Goal: Task Accomplishment & Management: Complete application form

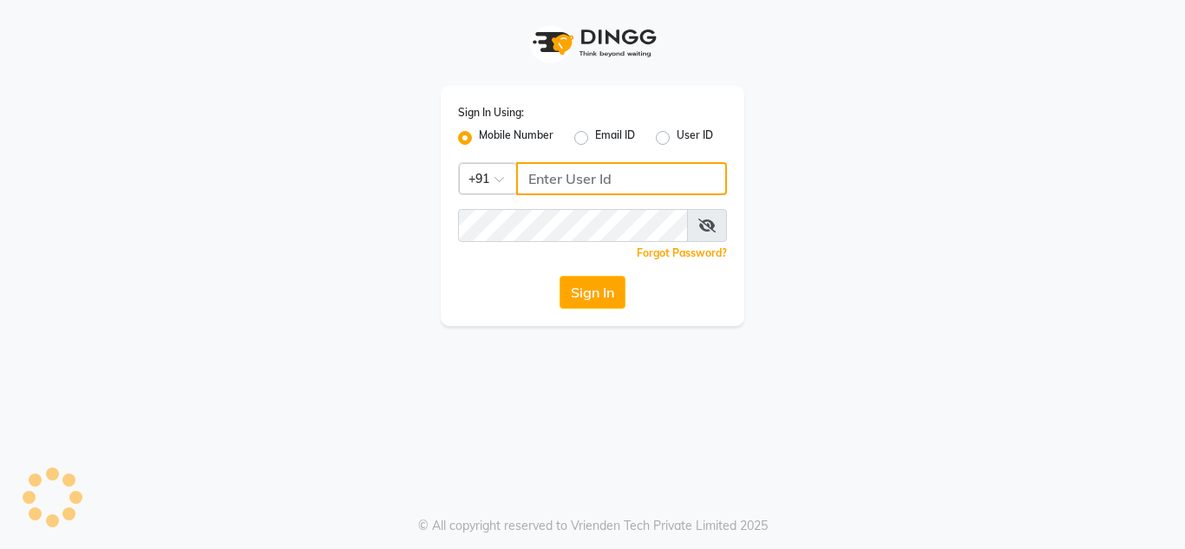
type input "9611560759"
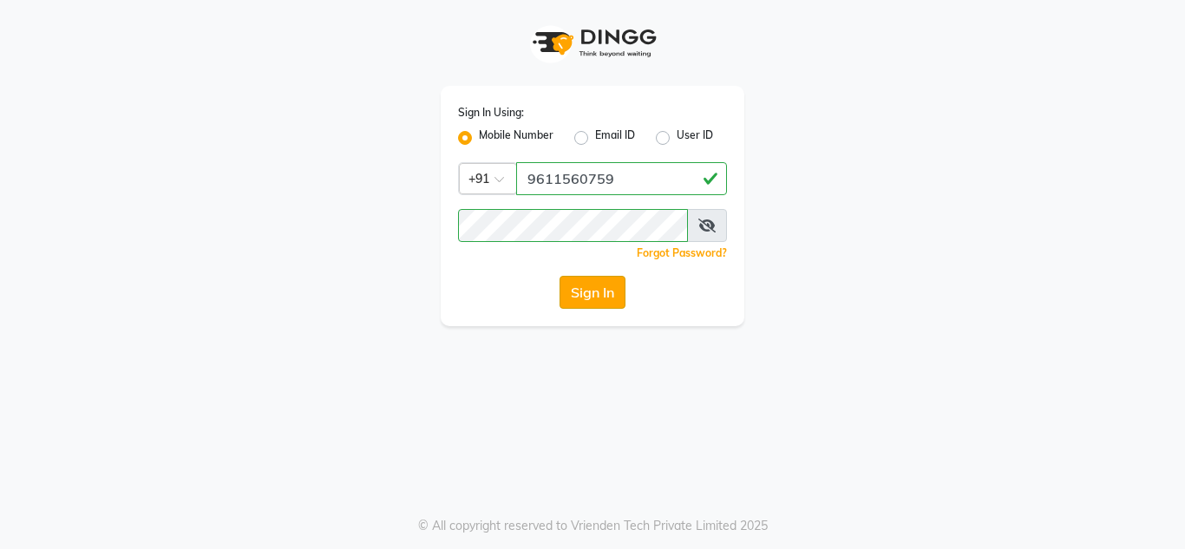
click at [593, 281] on button "Sign In" at bounding box center [593, 292] width 66 height 33
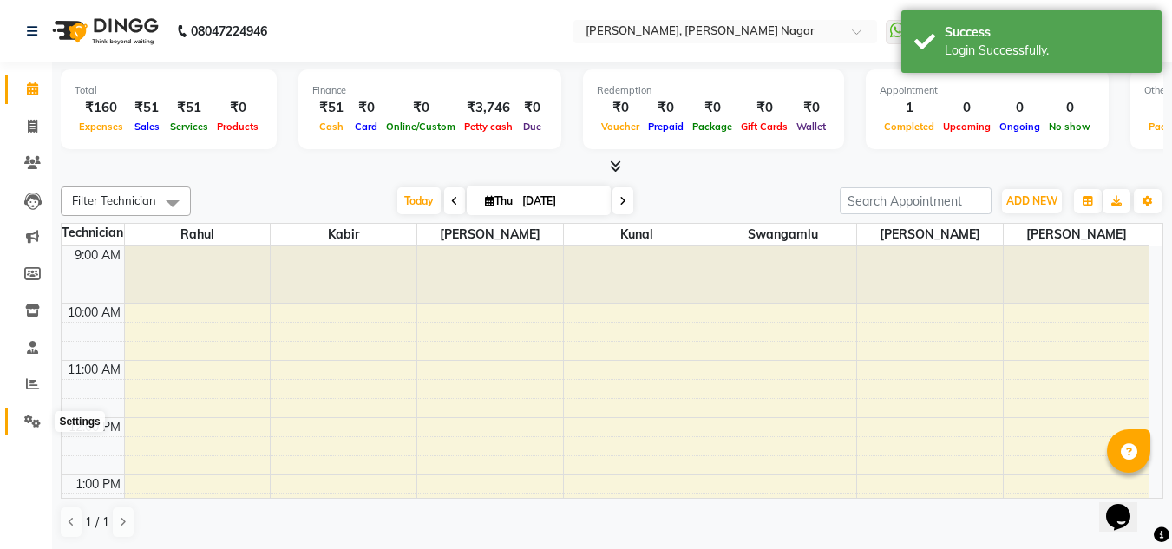
click at [33, 425] on icon at bounding box center [32, 421] width 16 height 13
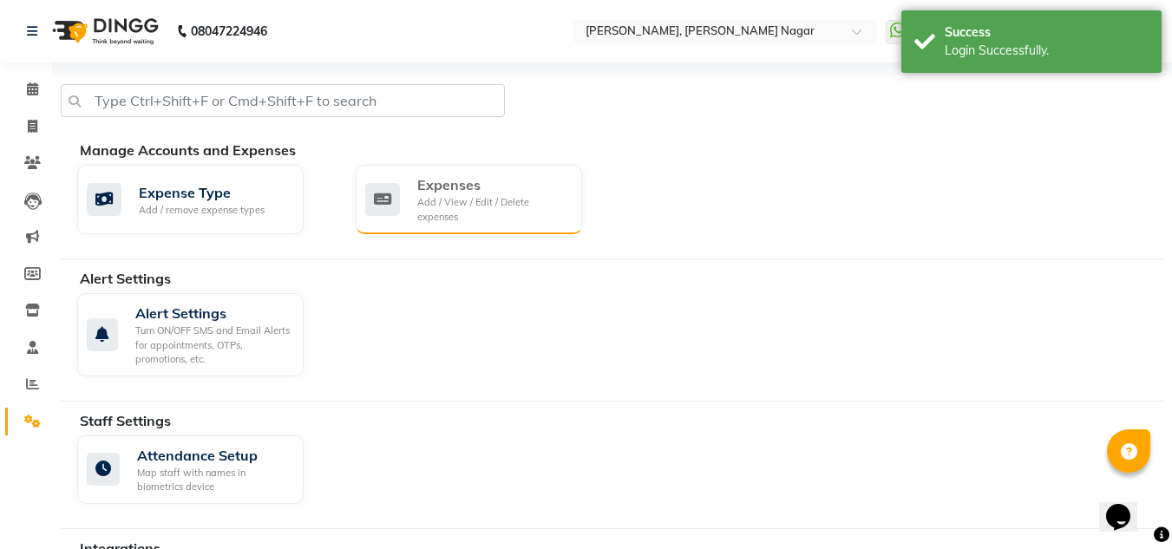
click at [444, 227] on div "Expenses Add / View / Edit / Delete expenses" at bounding box center [469, 199] width 226 height 69
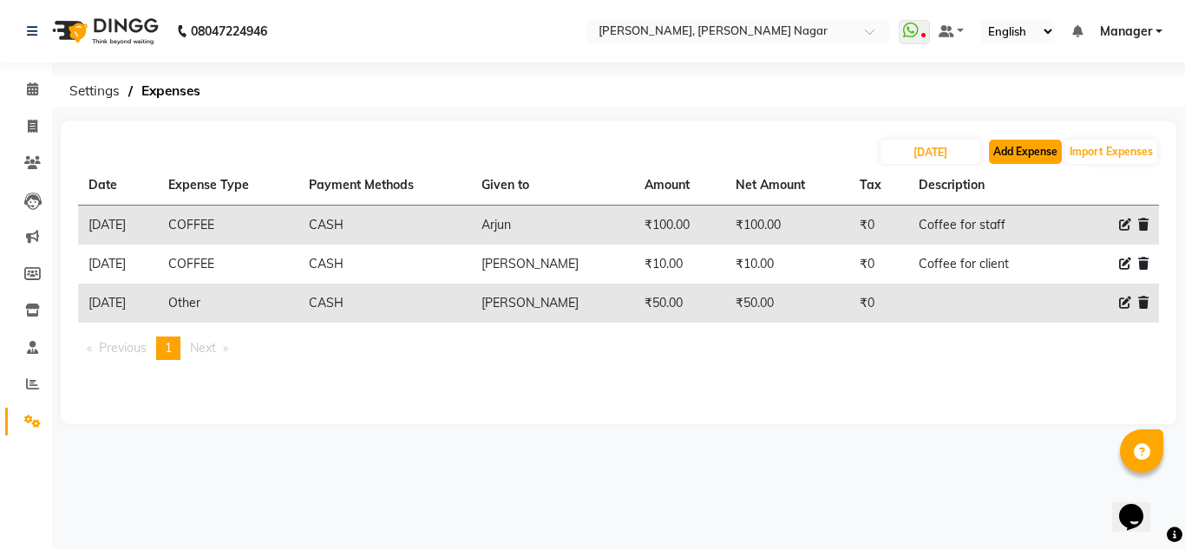
click at [1034, 151] on button "Add Expense" at bounding box center [1025, 152] width 73 height 24
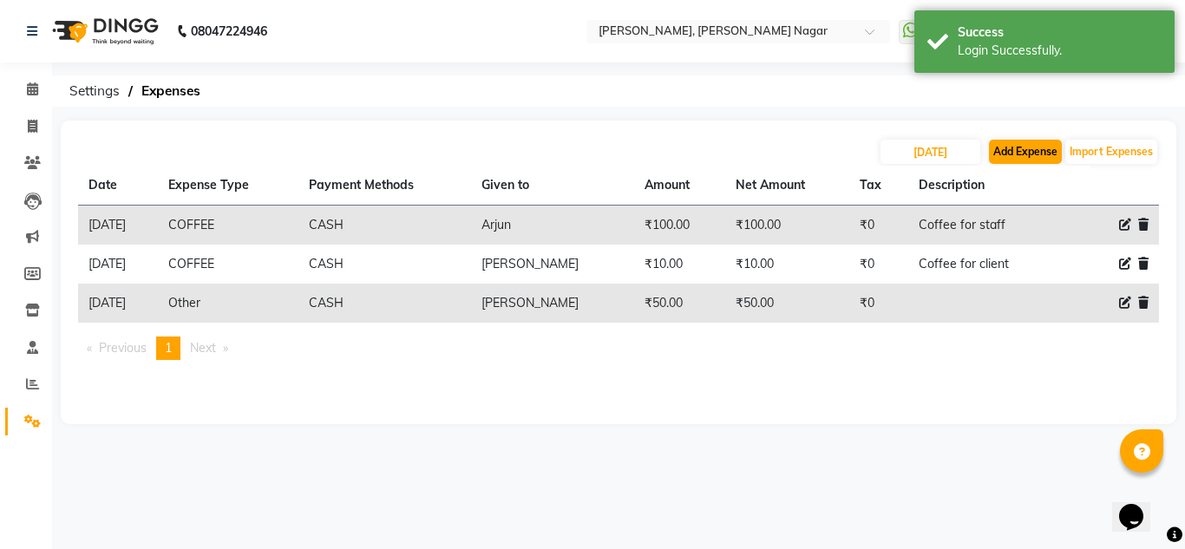
select select "1"
select select "6824"
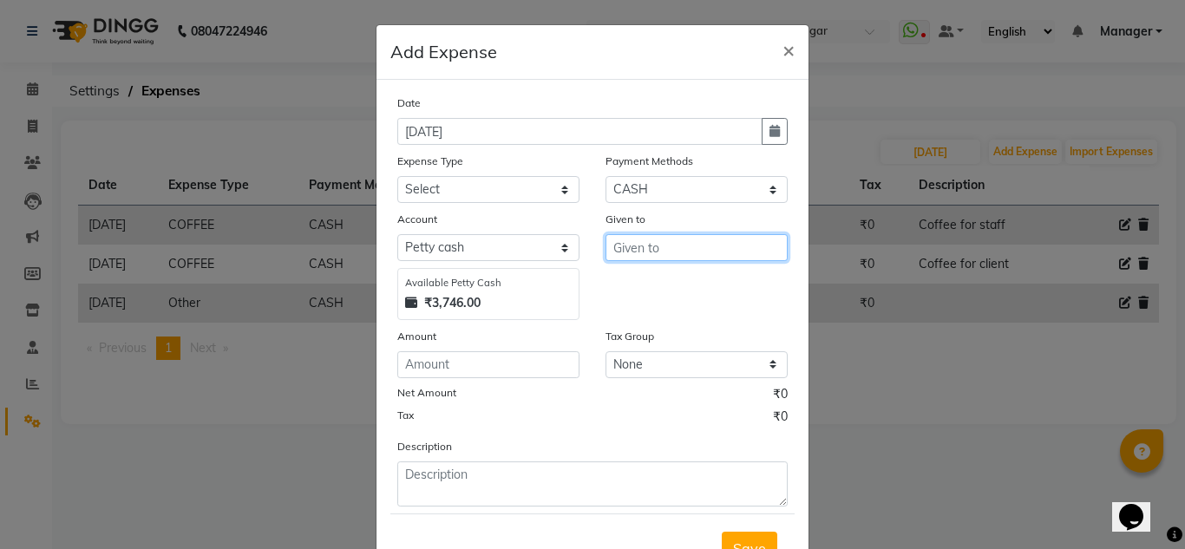
click at [739, 240] on input "text" at bounding box center [697, 247] width 182 height 27
click at [773, 47] on button "×" at bounding box center [789, 49] width 40 height 49
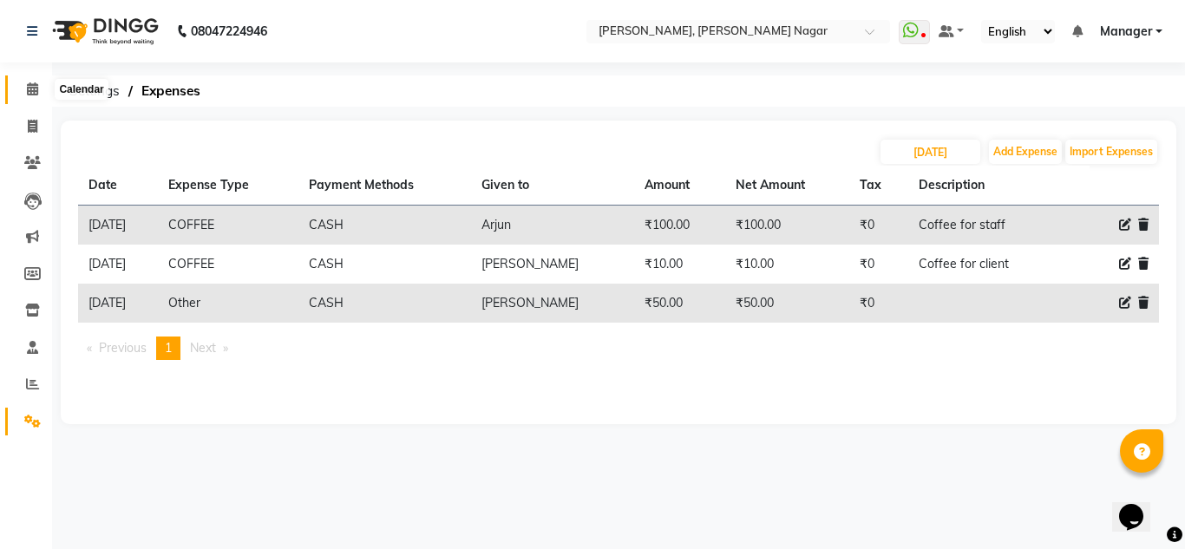
click at [37, 87] on icon at bounding box center [32, 88] width 11 height 13
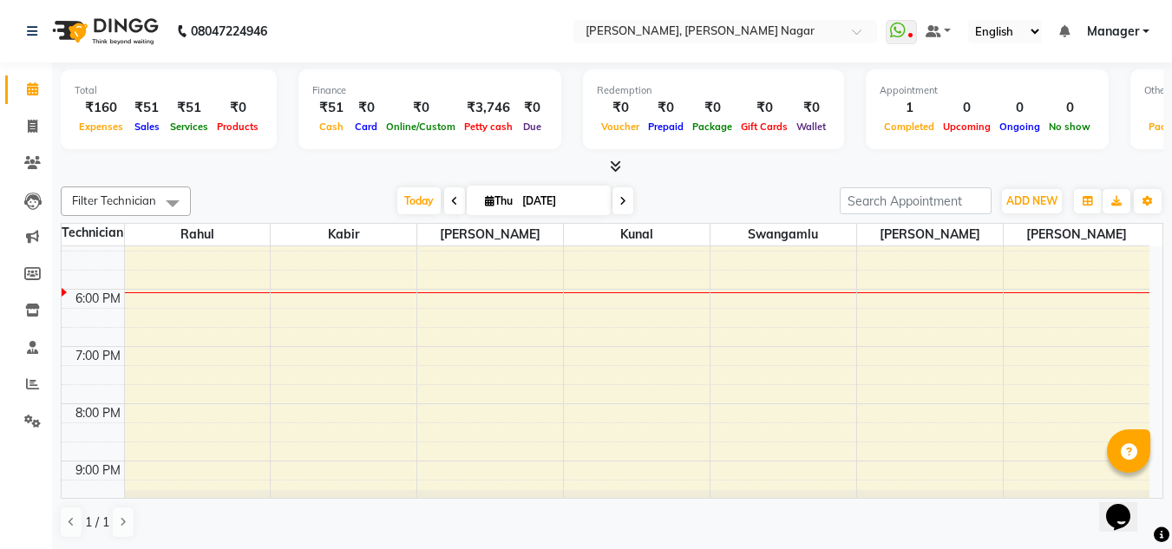
scroll to position [492, 0]
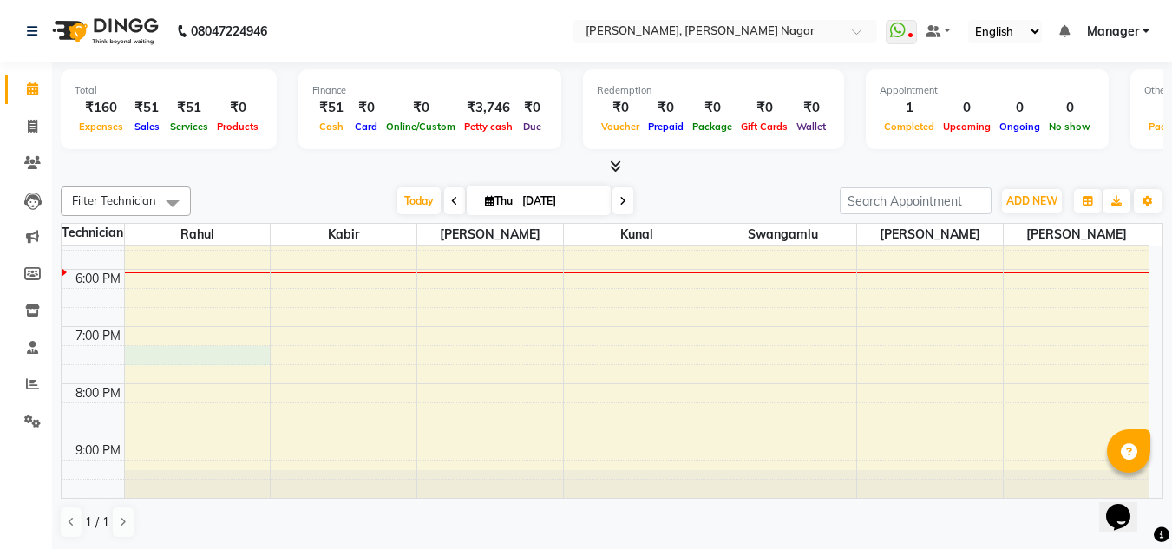
click at [146, 359] on div "9:00 AM 10:00 AM 11:00 AM 12:00 PM 1:00 PM 2:00 PM 3:00 PM 4:00 PM 5:00 PM 6:00…" at bounding box center [606, 126] width 1088 height 744
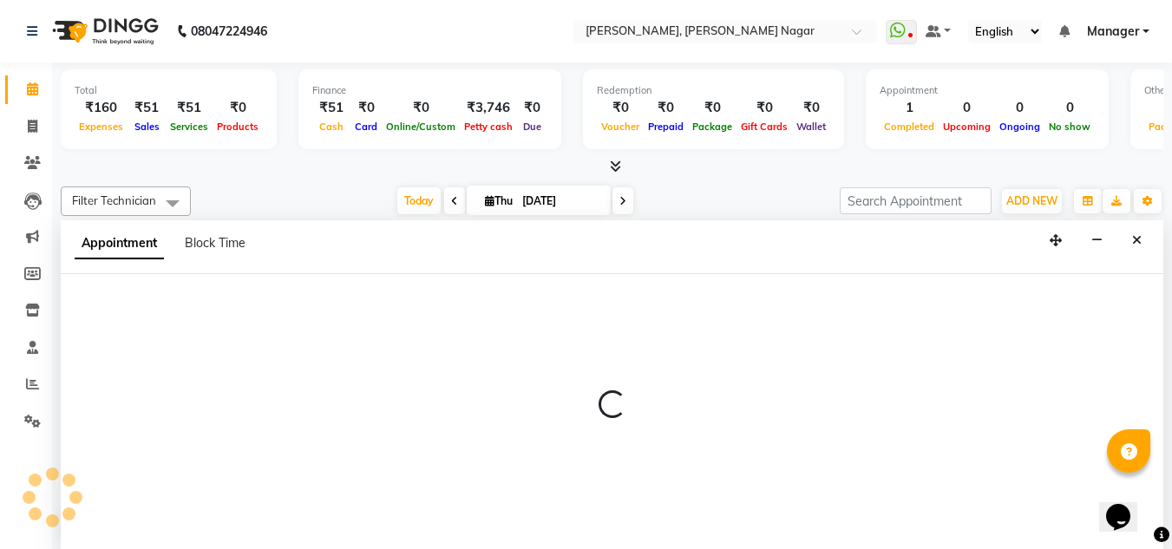
scroll to position [1, 0]
select select "68294"
select select "1155"
select select "tentative"
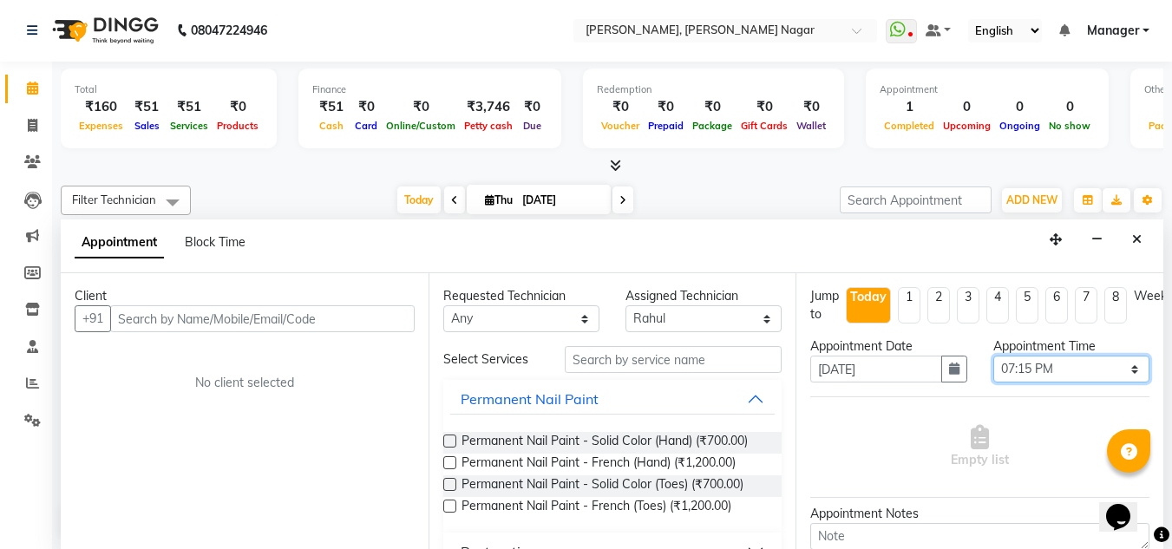
click at [1061, 365] on select "Select 10:00 AM 10:15 AM 10:30 AM 10:45 AM 11:00 AM 11:15 AM 11:30 AM 11:45 AM …" at bounding box center [1072, 369] width 156 height 27
select select "1170"
click at [994, 356] on select "Select 10:00 AM 10:15 AM 10:30 AM 10:45 AM 11:00 AM 11:15 AM 11:30 AM 11:45 AM …" at bounding box center [1072, 369] width 156 height 27
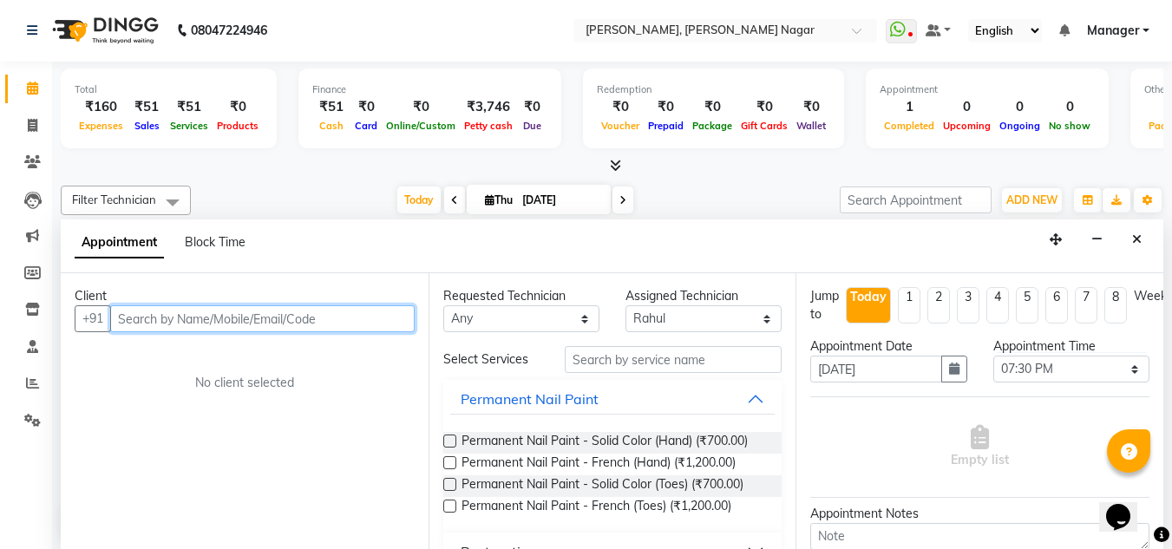
click at [345, 324] on input "text" at bounding box center [262, 318] width 305 height 27
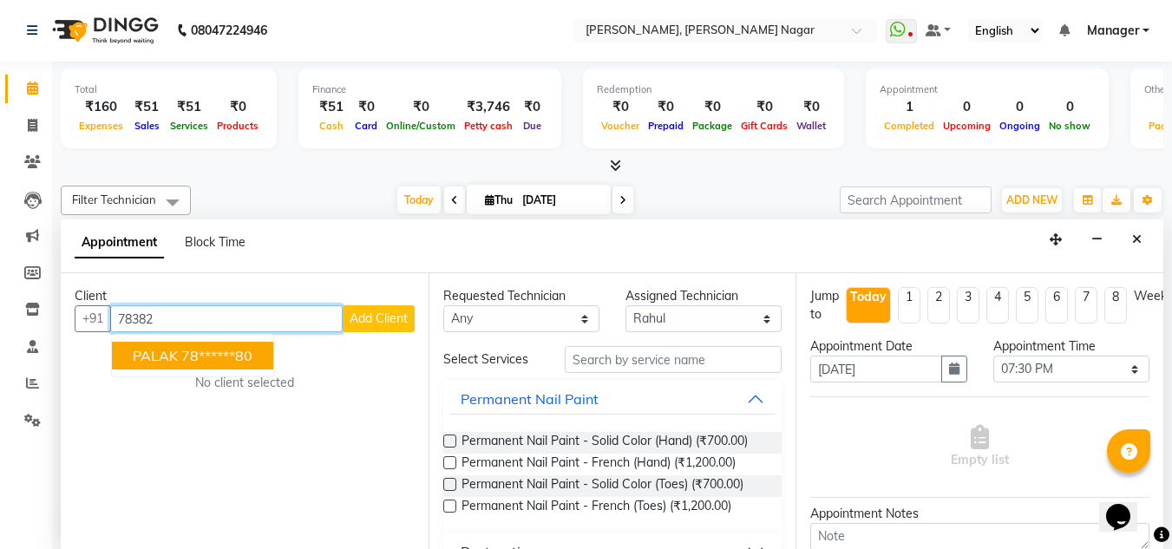
click at [222, 368] on button "PALAK 78******80" at bounding box center [192, 356] width 161 height 28
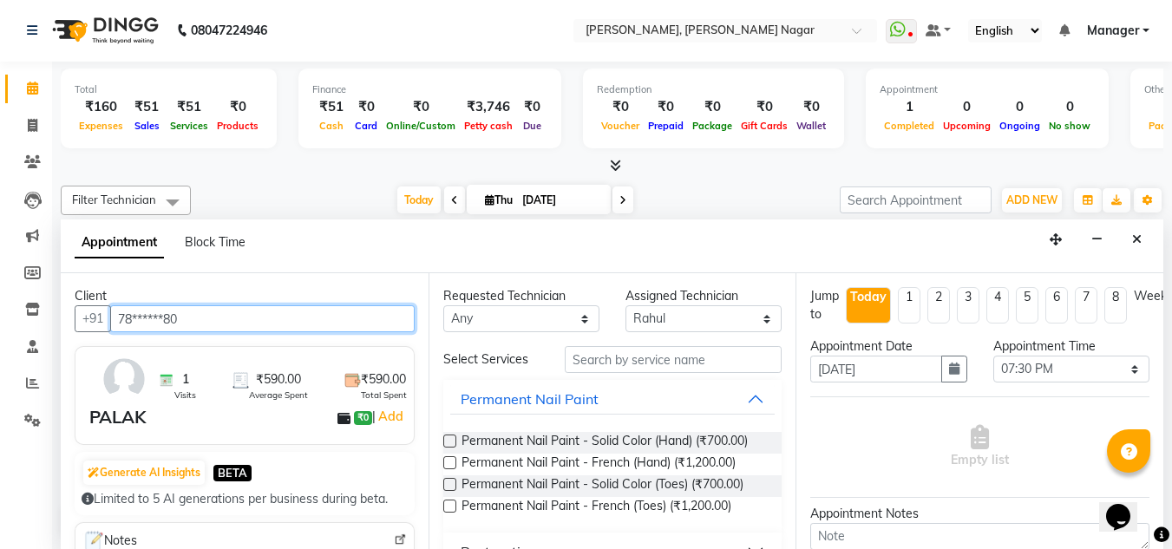
type input "78******80"
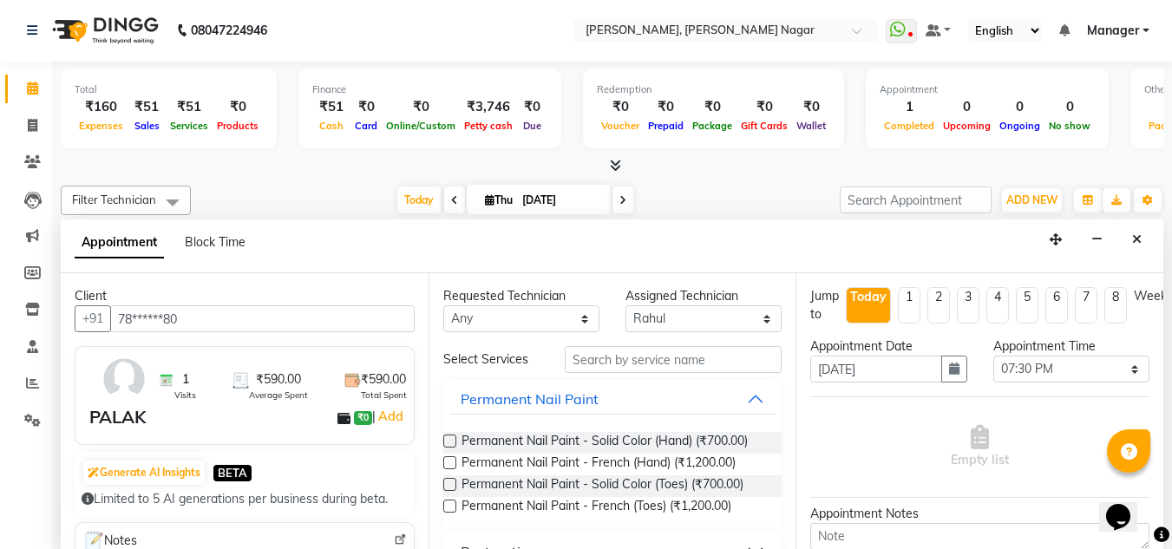
click at [167, 415] on div "PALAK ₹0 | Add" at bounding box center [248, 417] width 318 height 26
click at [640, 437] on span "Permanent Nail Paint - Solid Color (Hand) (₹700.00)" at bounding box center [605, 443] width 286 height 22
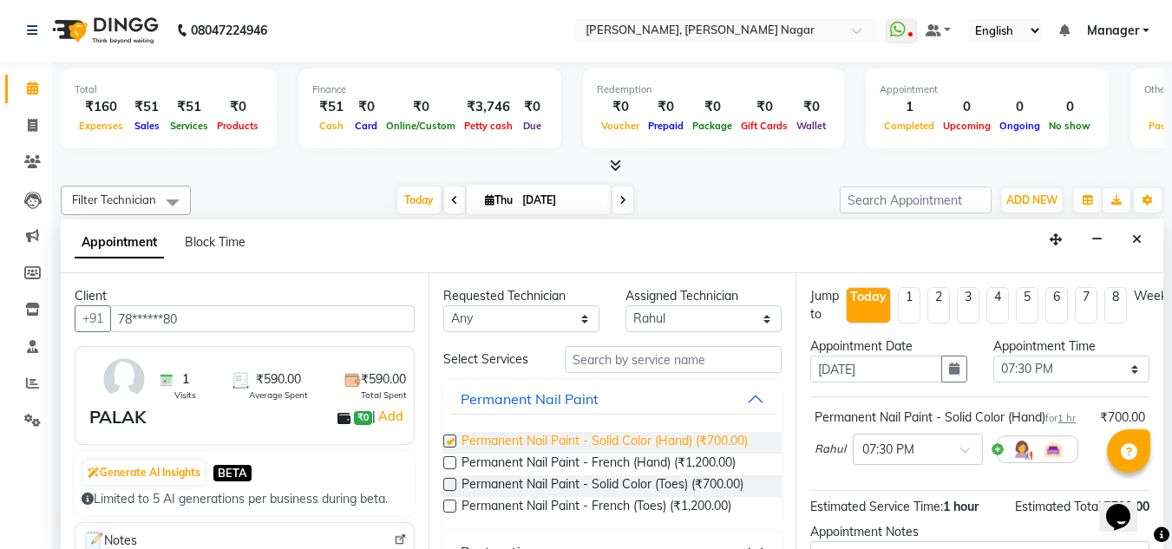
checkbox input "false"
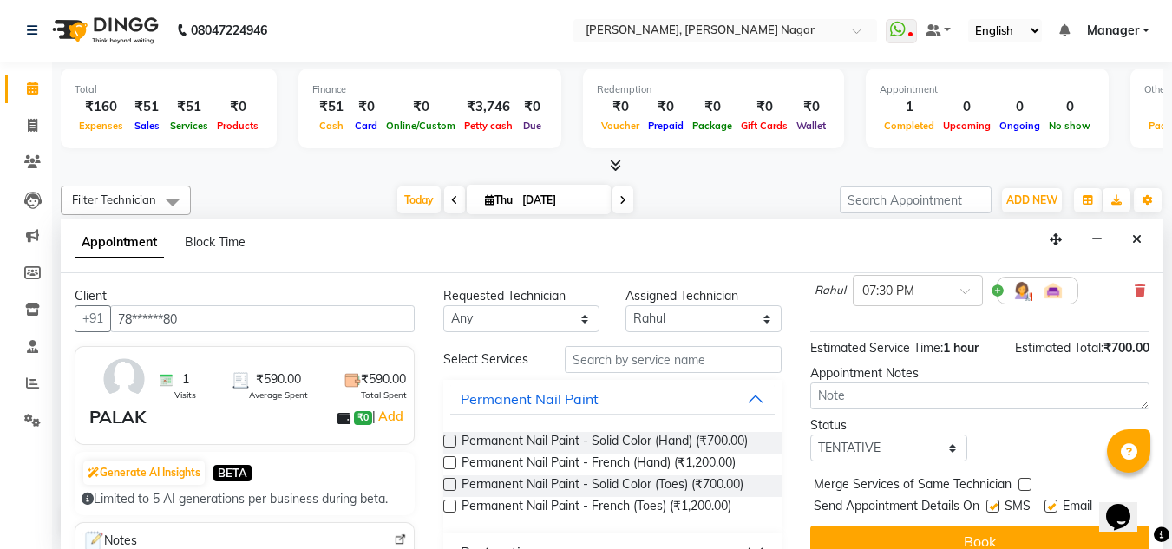
scroll to position [212, 0]
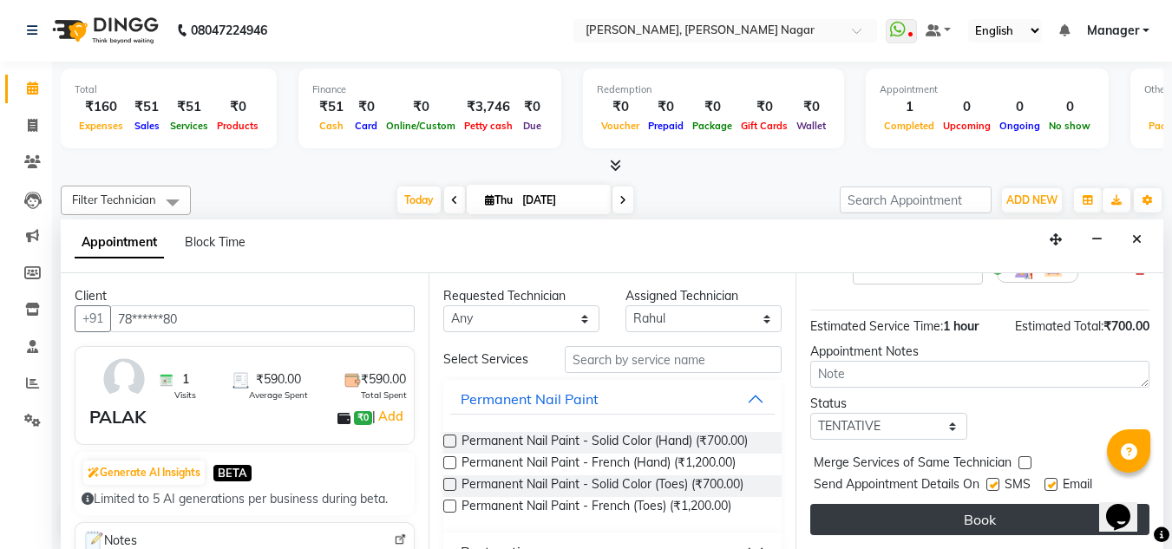
click at [928, 504] on button "Book" at bounding box center [980, 519] width 339 height 31
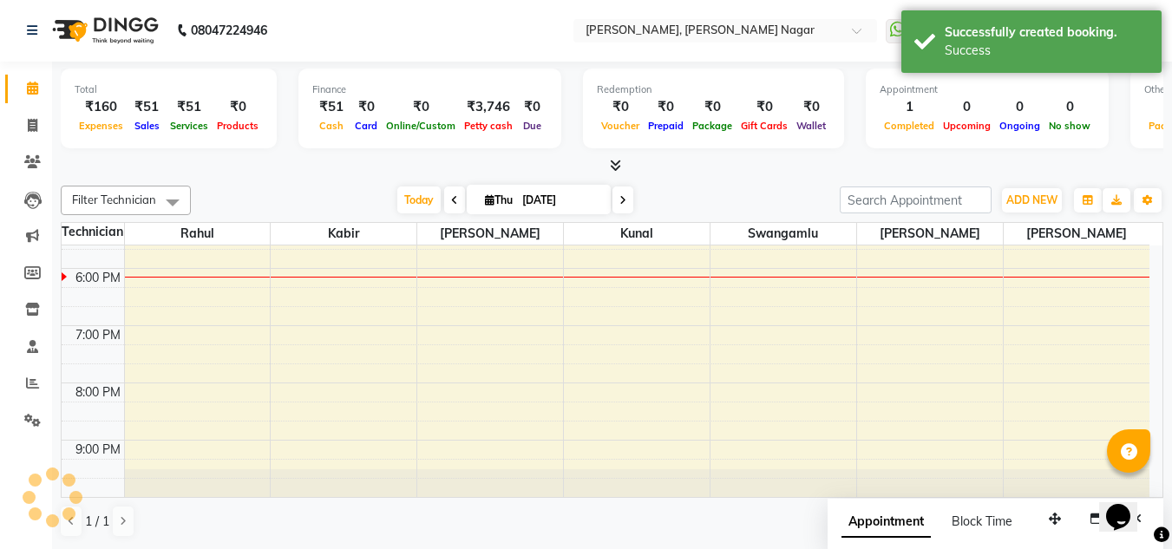
scroll to position [0, 0]
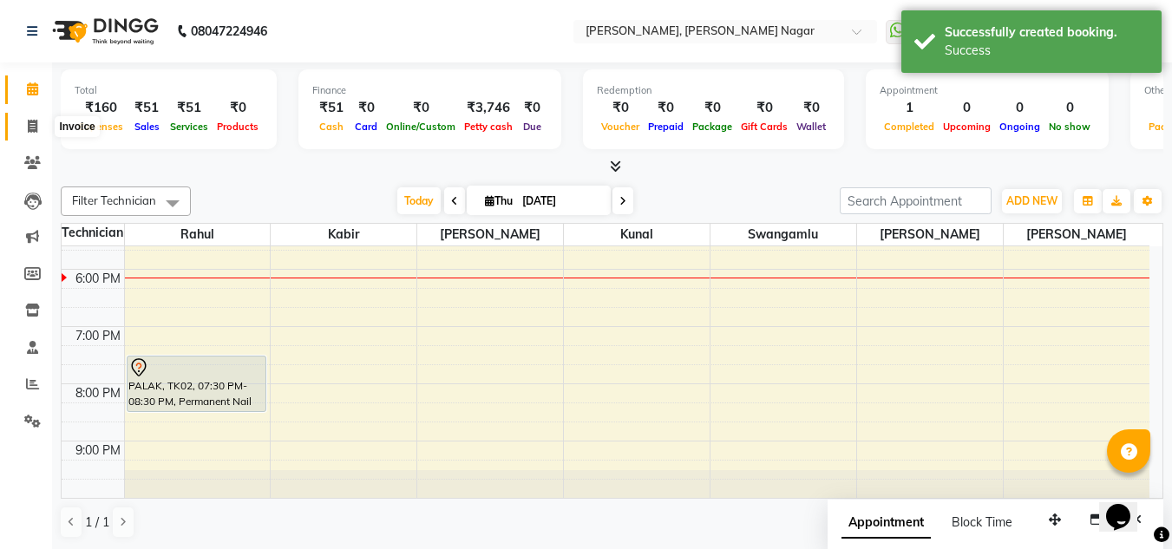
click at [28, 129] on icon at bounding box center [33, 126] width 10 height 13
select select "service"
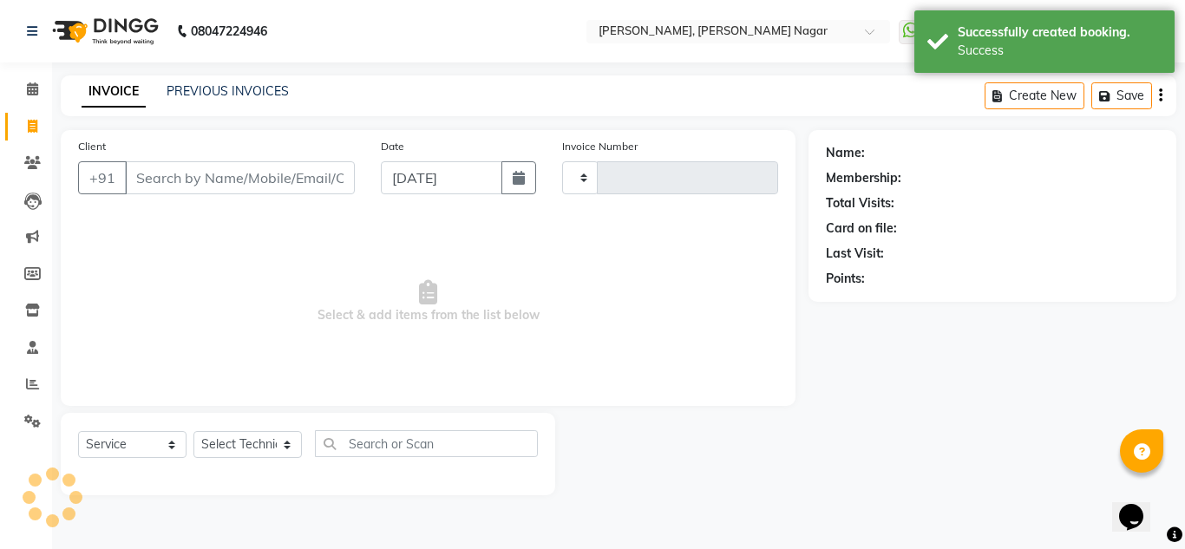
type input "1328"
select select "7686"
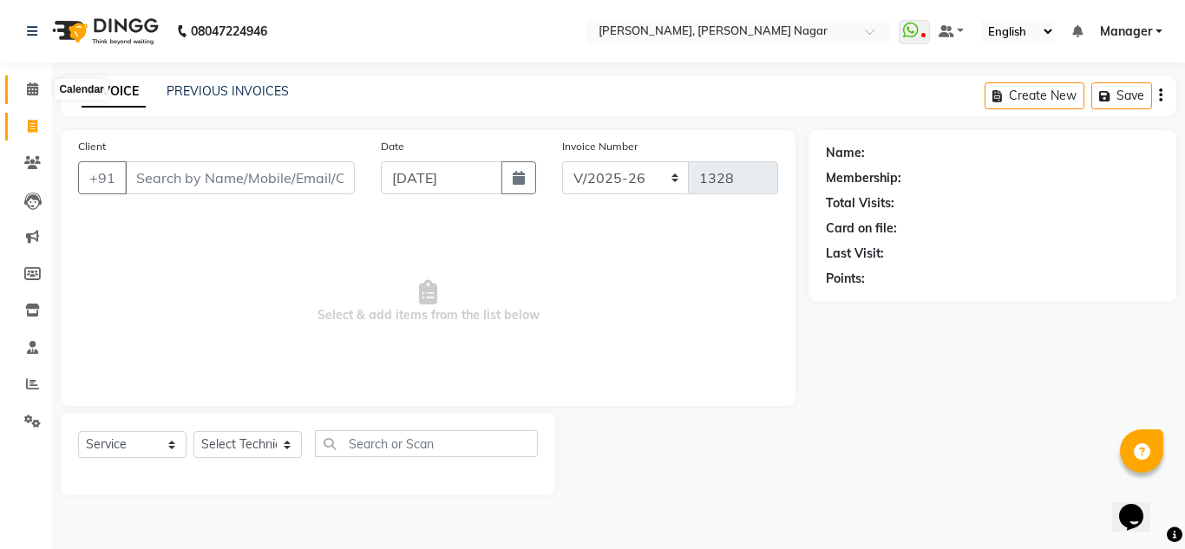
click at [33, 83] on icon at bounding box center [32, 88] width 11 height 13
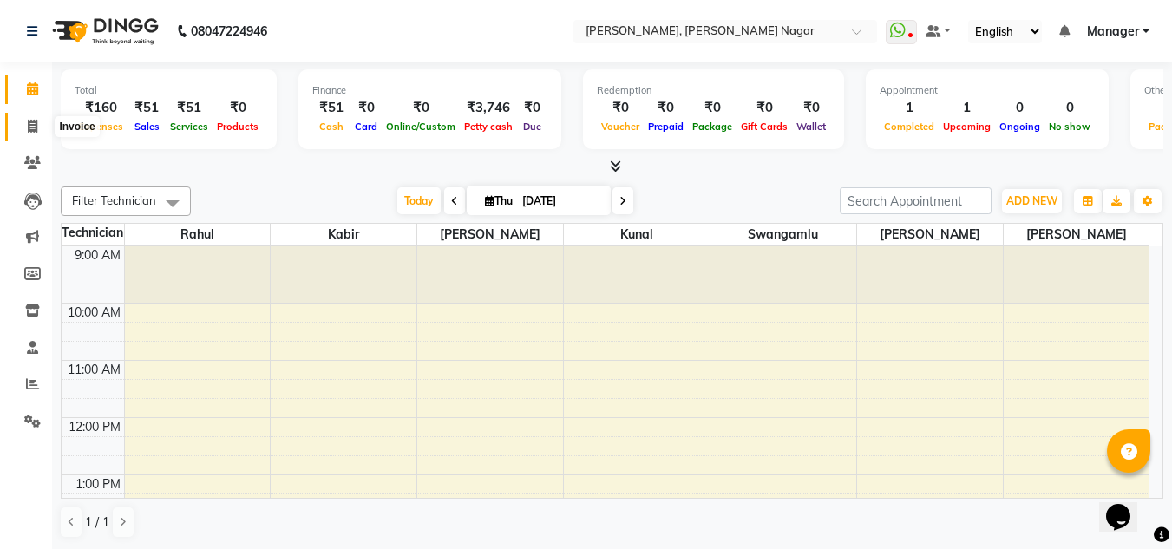
click at [38, 128] on span at bounding box center [32, 127] width 30 height 20
select select "7686"
select select "service"
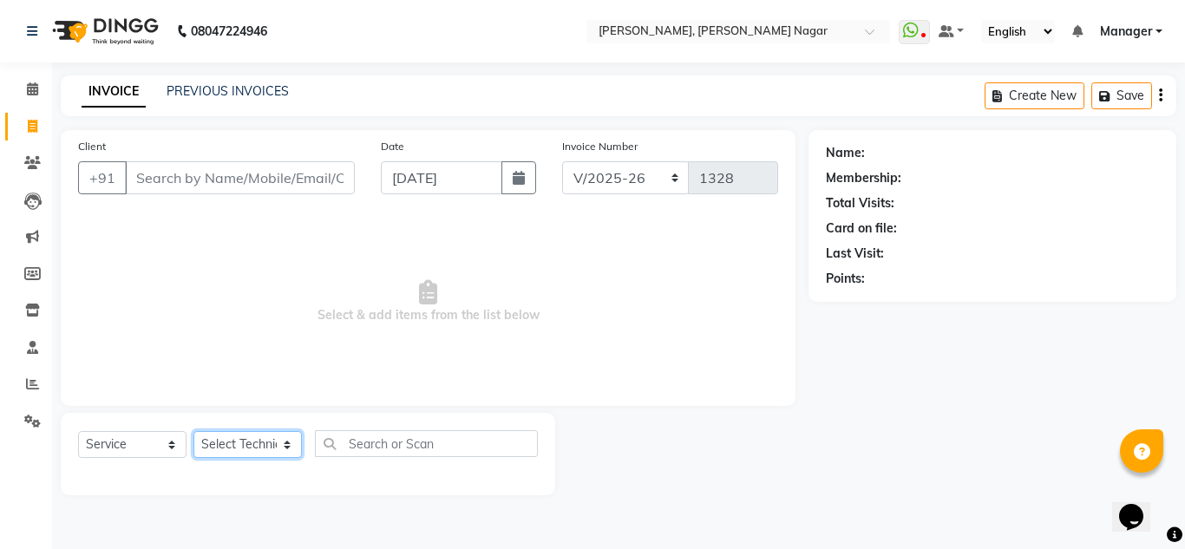
click at [273, 448] on select "Select Technician akki [PERSON_NAME] Sultha Bilal [PERSON_NAME] [PERSON_NAME] k…" at bounding box center [248, 444] width 108 height 27
select select "81674"
click at [194, 431] on select "Select Technician akki [PERSON_NAME] Sultha Bilal [PERSON_NAME] [PERSON_NAME] k…" at bounding box center [248, 444] width 108 height 27
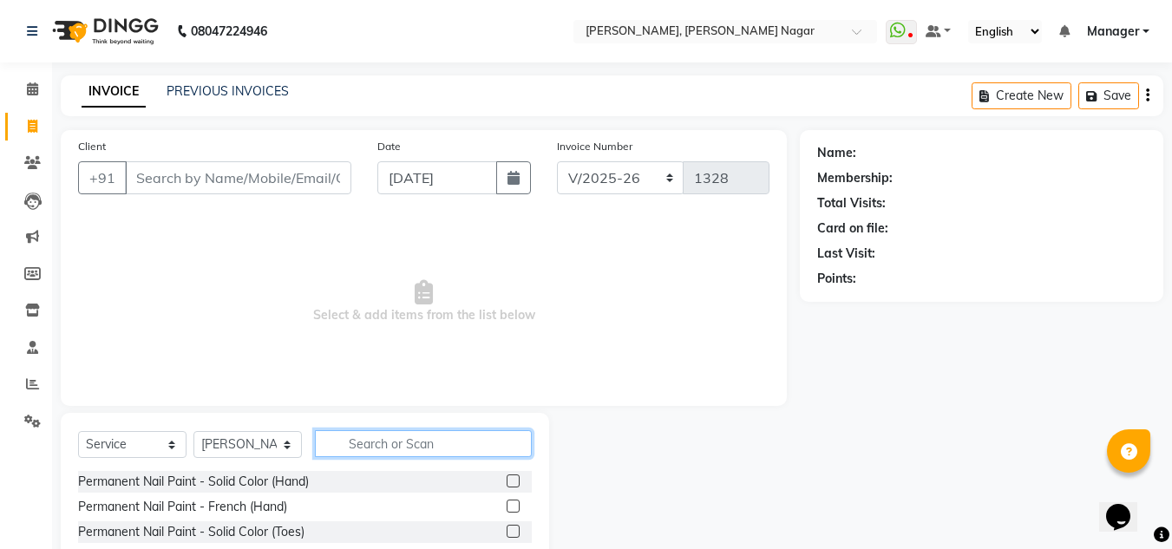
click at [368, 444] on input "text" at bounding box center [423, 443] width 217 height 27
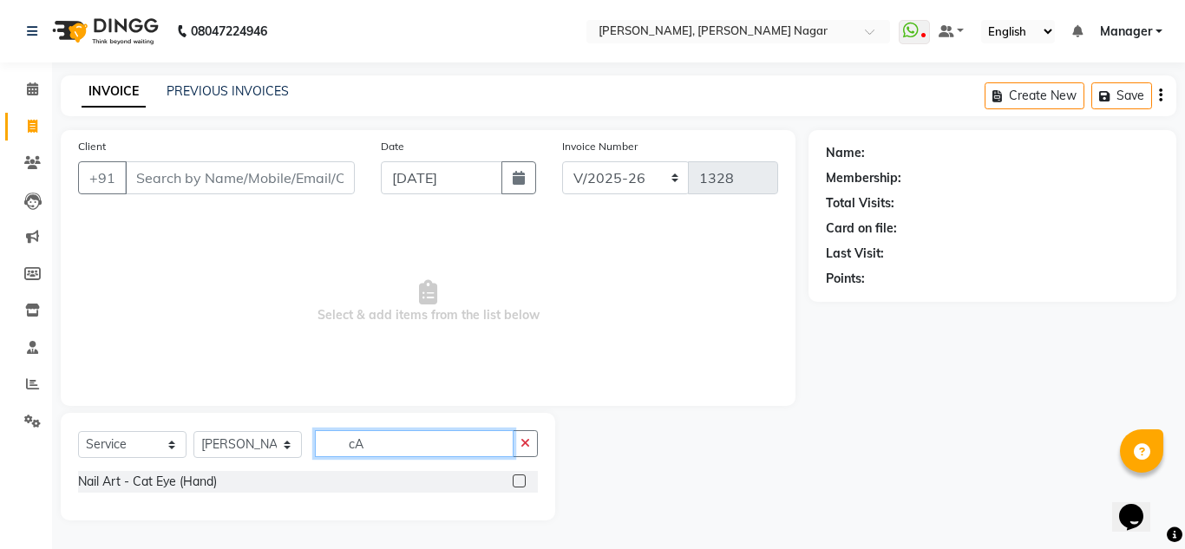
type input "c"
type input "CAT"
click at [171, 481] on div "Nail Art - Cat Eye (Hand)" at bounding box center [147, 482] width 139 height 18
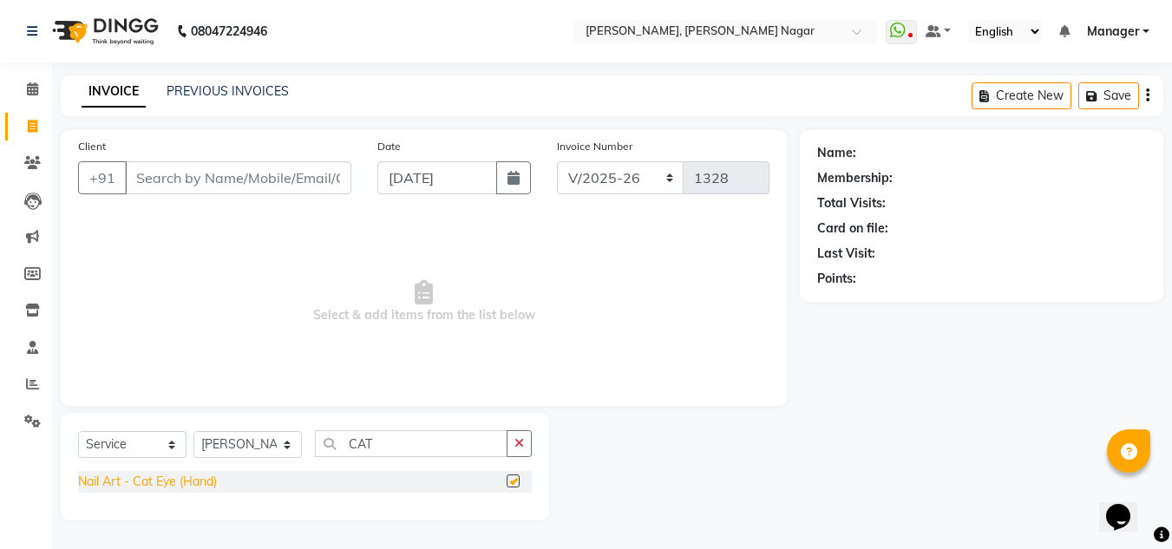
checkbox input "false"
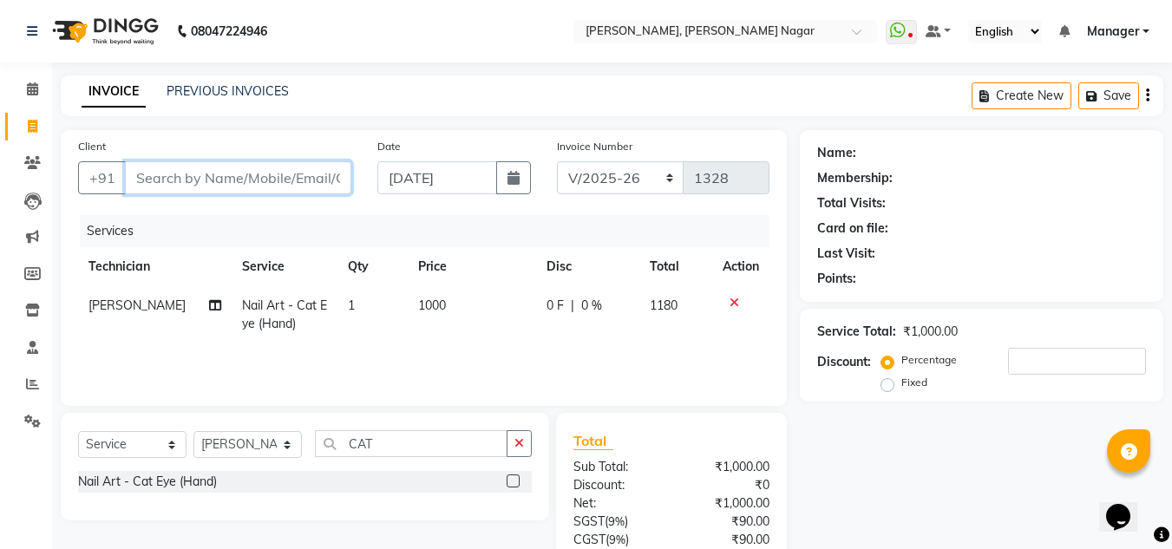
click at [304, 171] on input "Client" at bounding box center [238, 177] width 226 height 33
type input "9"
type input "0"
type input "9886393232"
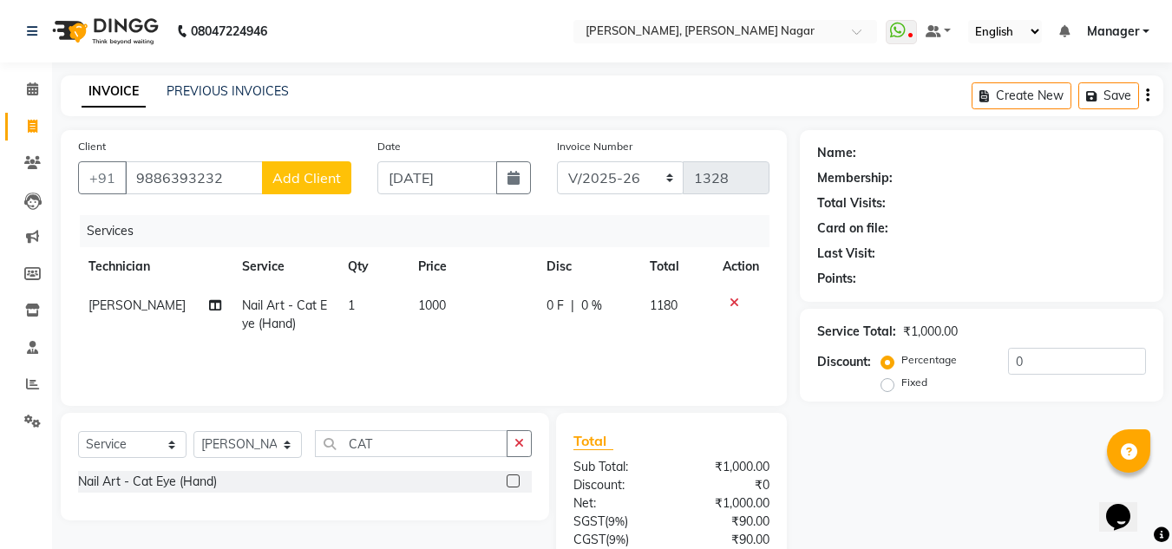
click at [281, 175] on span "Add Client" at bounding box center [306, 177] width 69 height 17
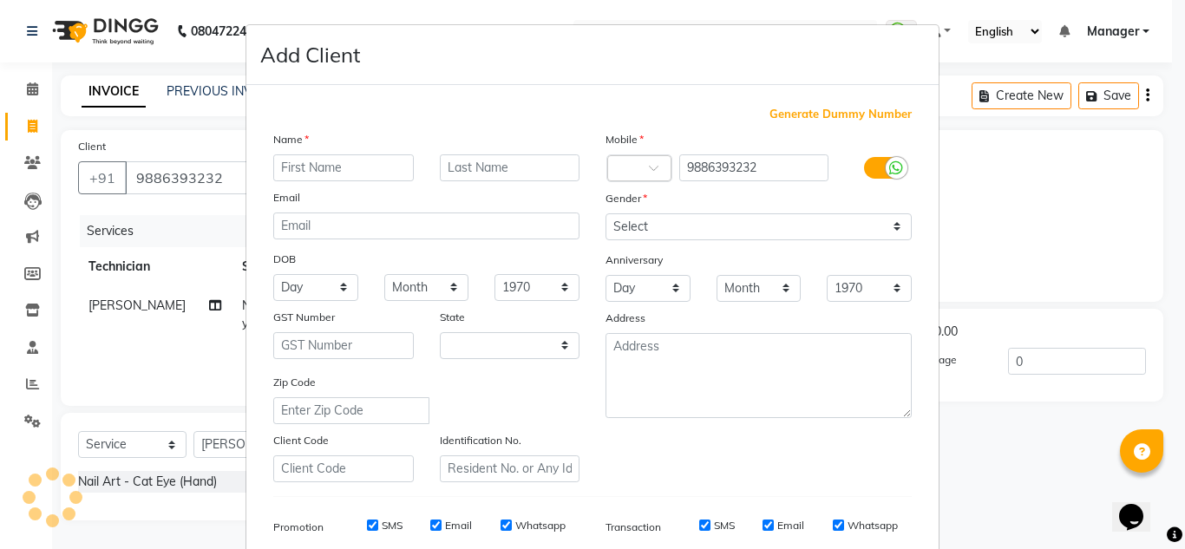
select select "21"
type input "n"
type input "Naina"
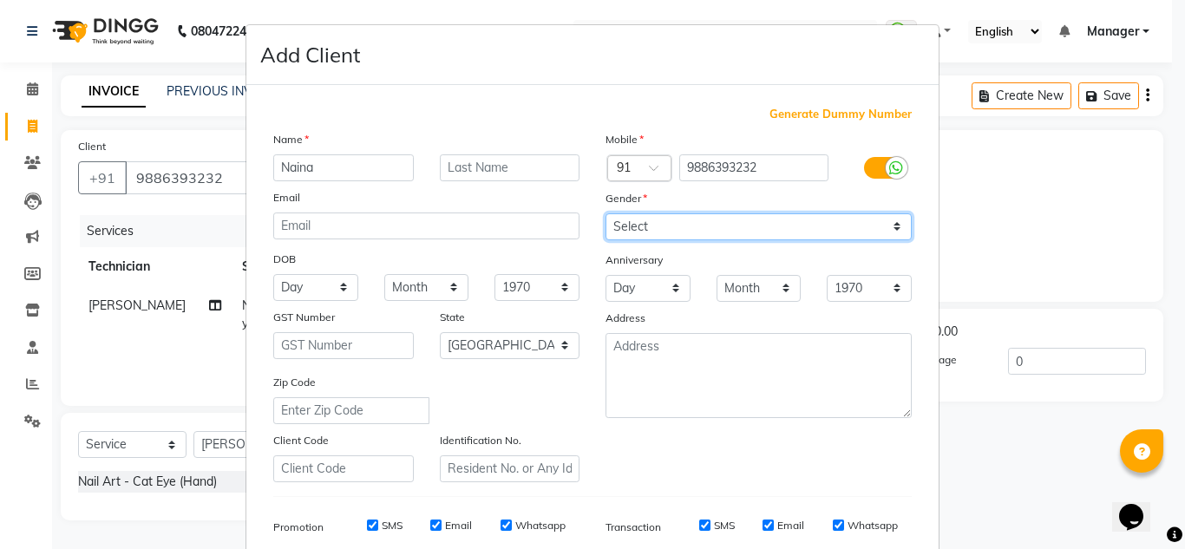
click at [631, 228] on select "Select [DEMOGRAPHIC_DATA] [DEMOGRAPHIC_DATA] Other Prefer Not To Say" at bounding box center [759, 226] width 306 height 27
select select "[DEMOGRAPHIC_DATA]"
click at [606, 213] on select "Select [DEMOGRAPHIC_DATA] [DEMOGRAPHIC_DATA] Other Prefer Not To Say" at bounding box center [759, 226] width 306 height 27
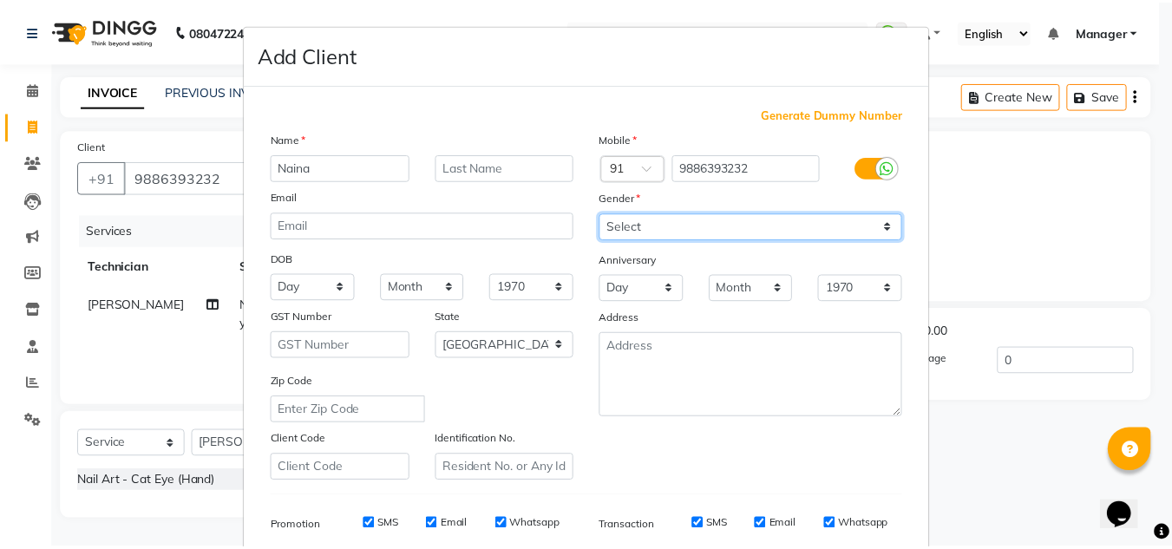
scroll to position [252, 0]
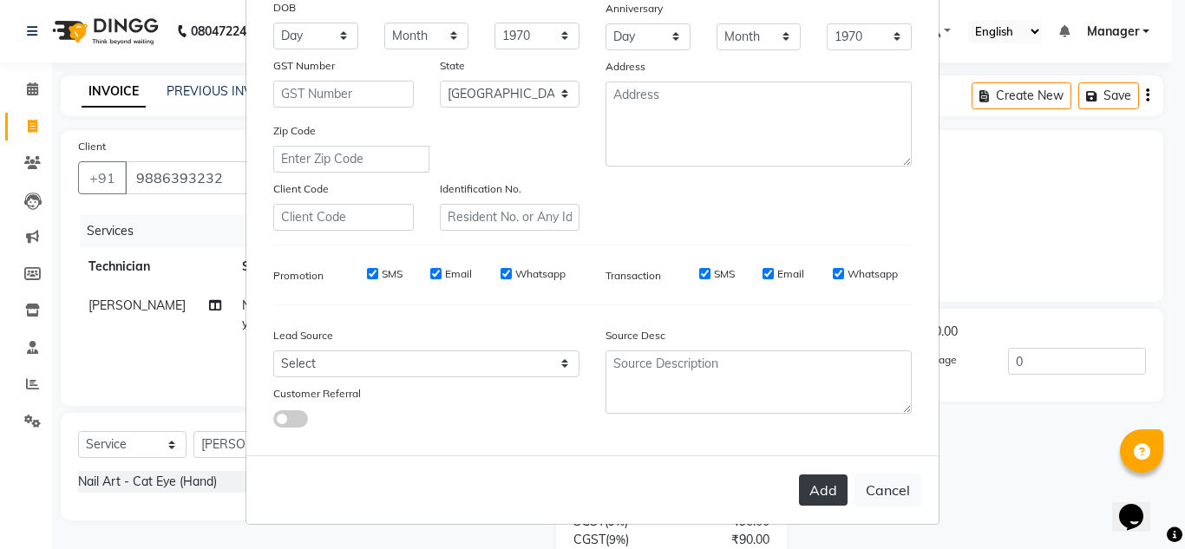
click at [821, 489] on button "Add" at bounding box center [823, 490] width 49 height 31
type input "98******32"
select select
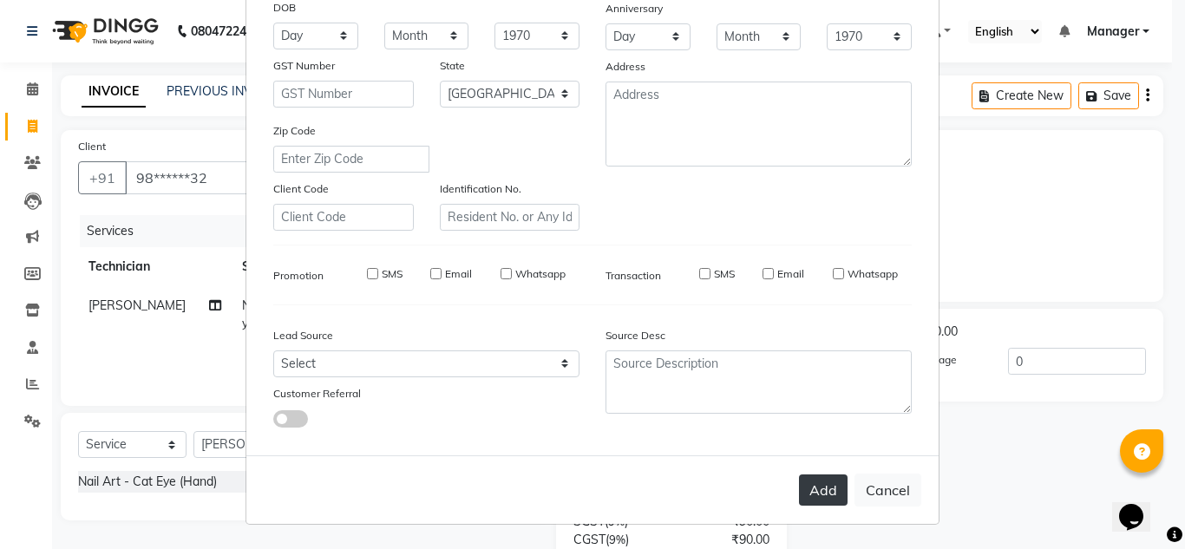
select select "null"
select select
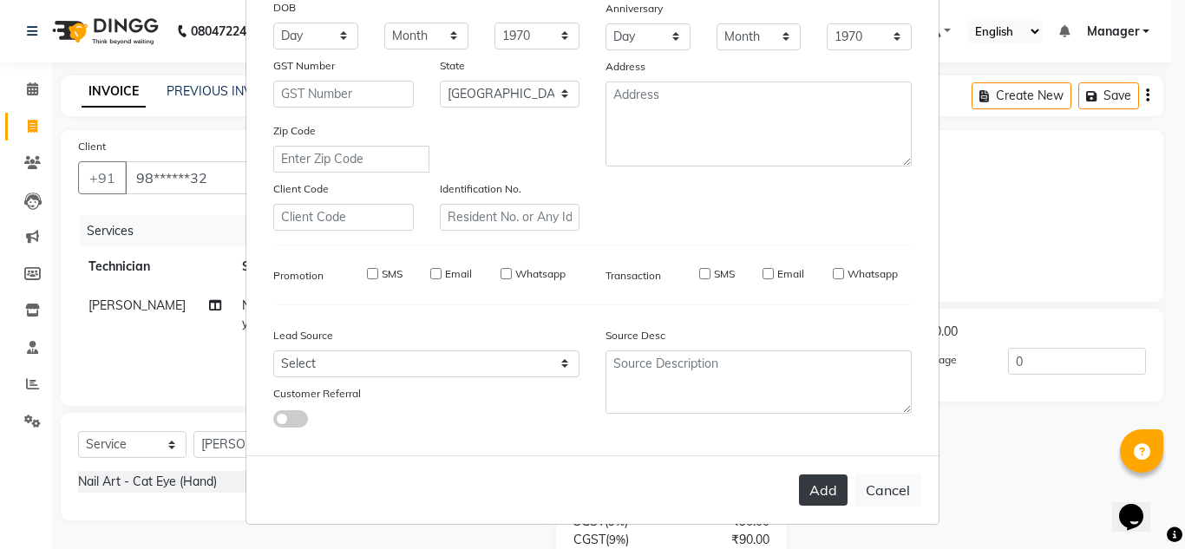
checkbox input "false"
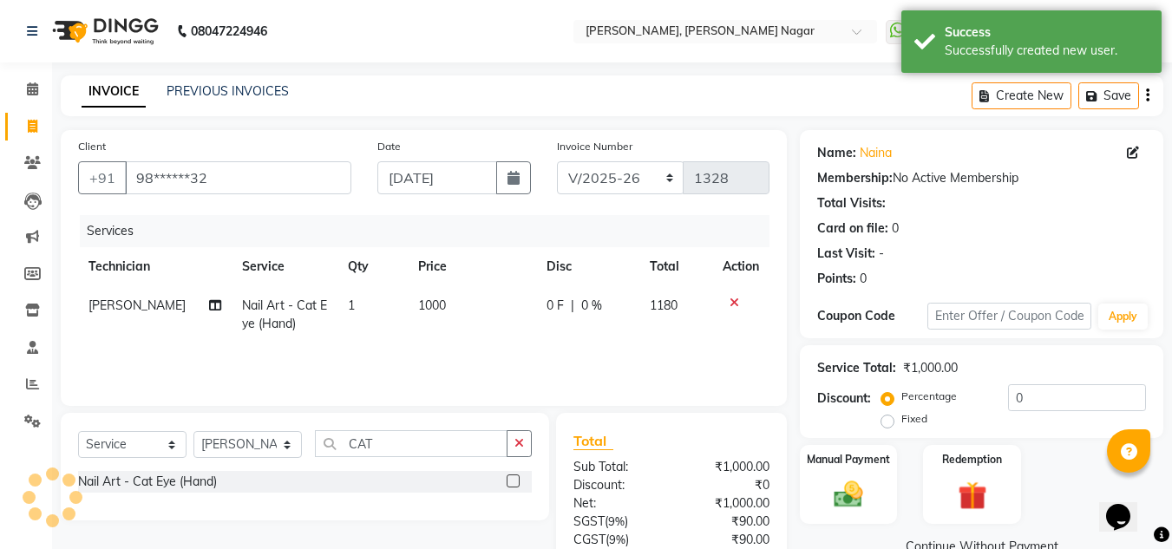
scroll to position [145, 0]
